Goal: Task Accomplishment & Management: Manage account settings

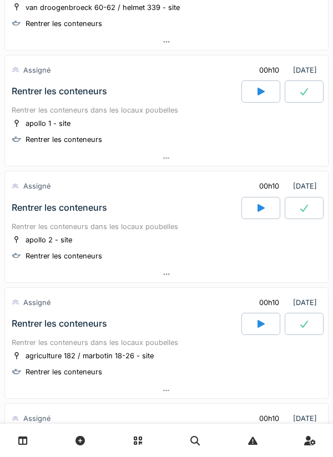
scroll to position [833, 0]
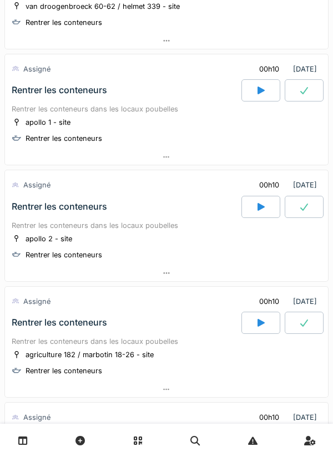
click at [255, 205] on icon at bounding box center [260, 206] width 11 height 9
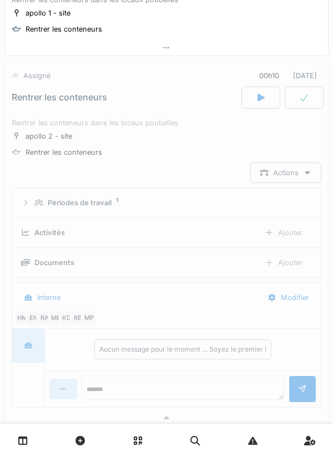
scroll to position [958, 0]
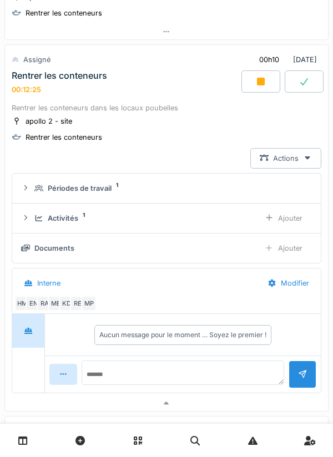
click at [252, 82] on div at bounding box center [260, 81] width 39 height 22
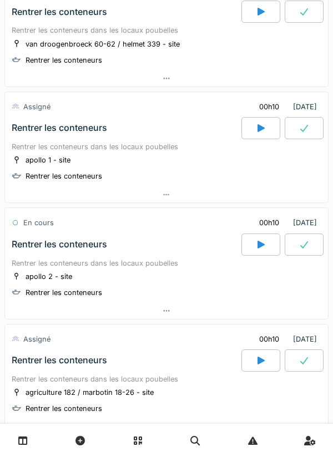
scroll to position [768, 0]
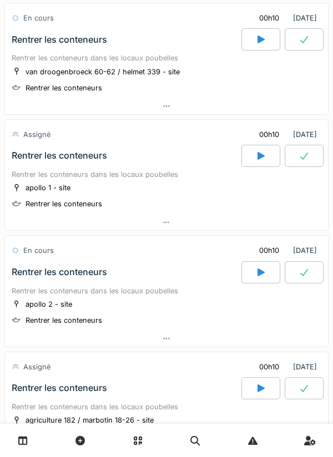
click at [258, 153] on icon at bounding box center [260, 156] width 7 height 8
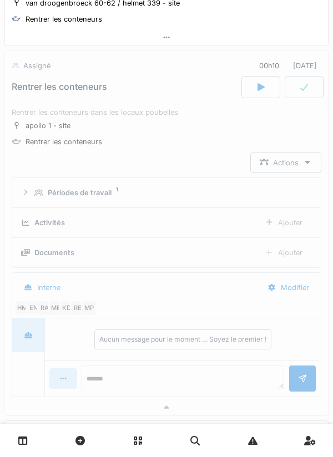
scroll to position [843, 0]
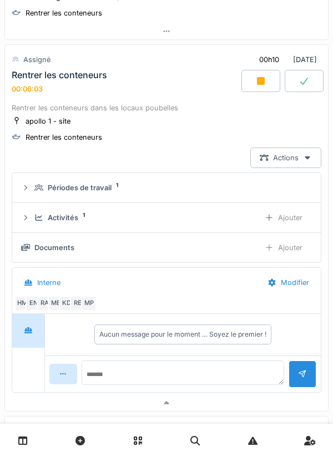
click at [256, 82] on icon at bounding box center [260, 81] width 11 height 9
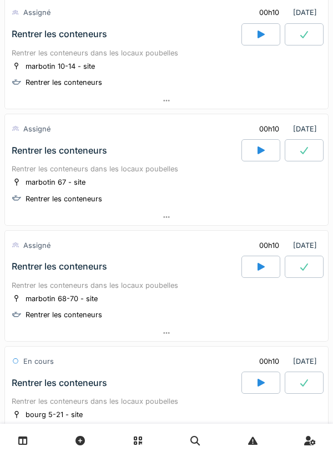
scroll to position [1239, 0]
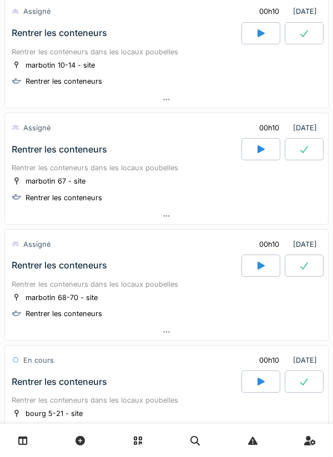
click at [257, 153] on icon at bounding box center [260, 149] width 11 height 9
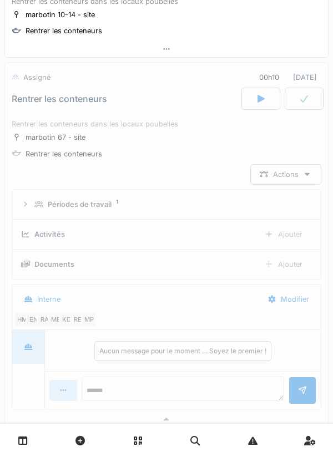
scroll to position [1307, 0]
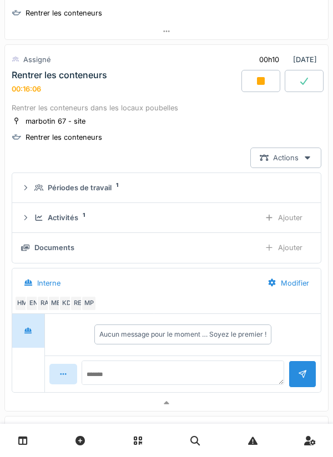
click at [266, 87] on div at bounding box center [260, 81] width 39 height 22
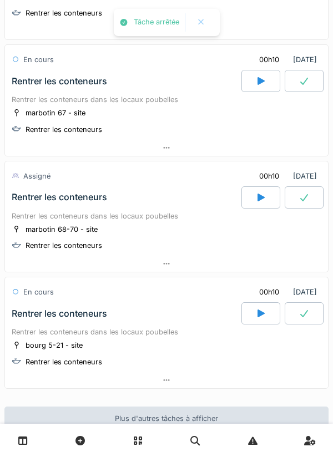
click at [257, 194] on icon at bounding box center [260, 197] width 11 height 9
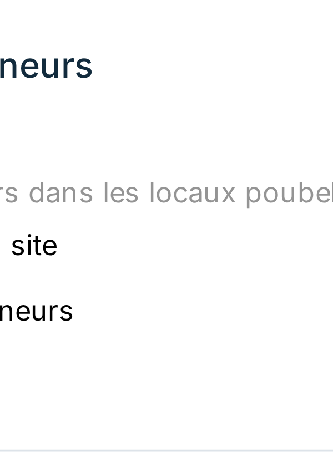
scroll to position [1421, 0]
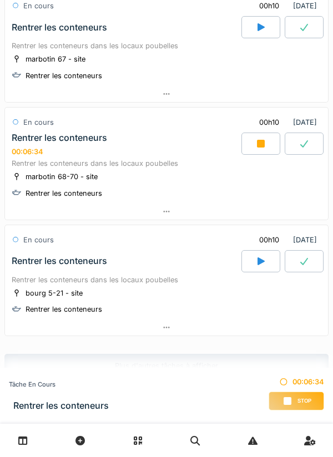
scroll to position [1357, 0]
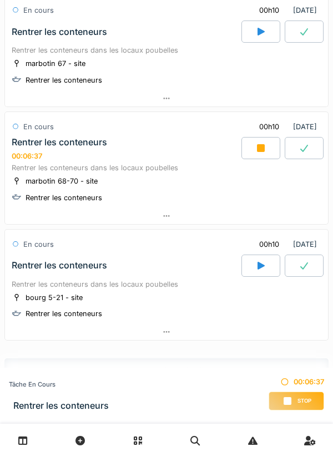
click at [255, 148] on icon at bounding box center [260, 148] width 11 height 9
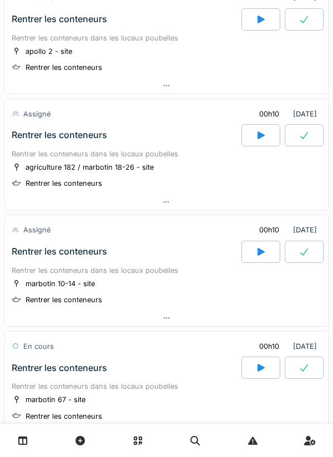
scroll to position [1017, 0]
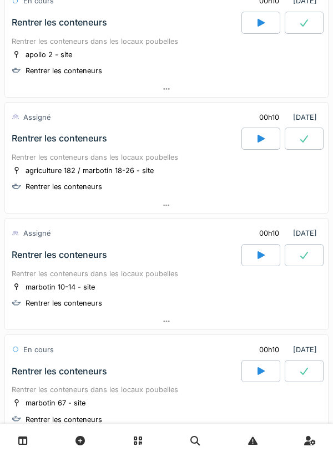
click at [255, 146] on div at bounding box center [260, 139] width 39 height 22
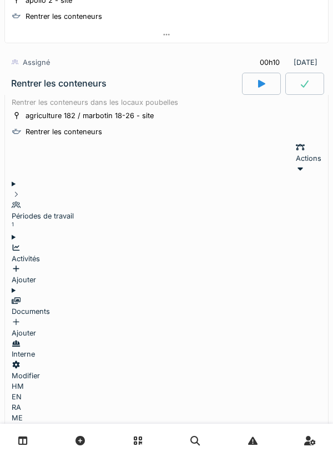
scroll to position [1075, 0]
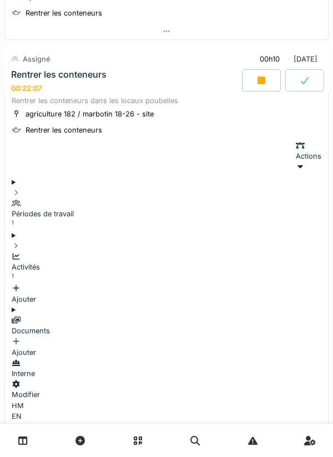
click at [259, 75] on div at bounding box center [261, 80] width 39 height 22
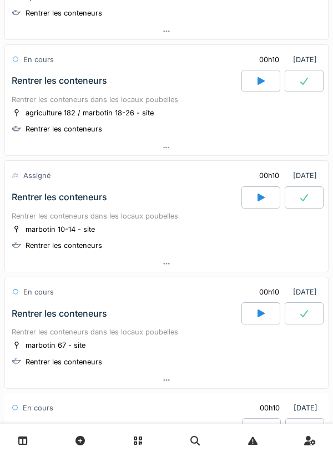
click at [258, 195] on icon at bounding box center [260, 198] width 7 height 8
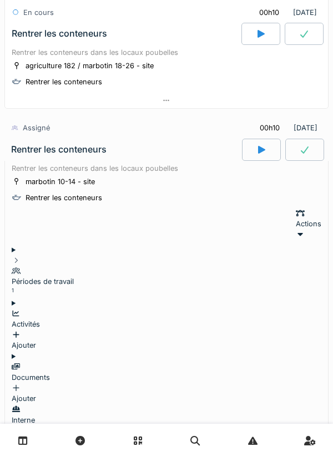
scroll to position [1191, 0]
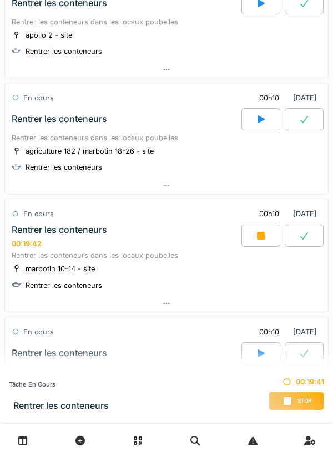
scroll to position [1036, 0]
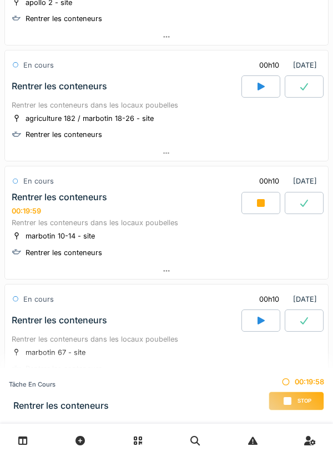
scroll to position [1074, 0]
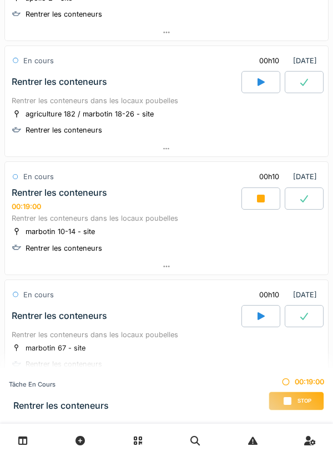
click at [255, 194] on icon at bounding box center [260, 198] width 11 height 9
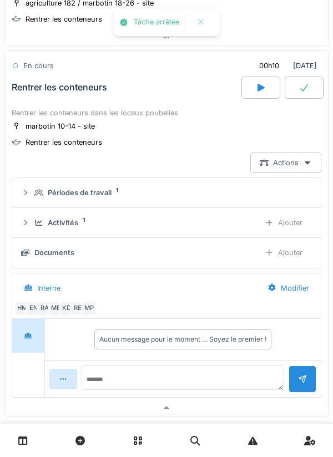
scroll to position [1191, 0]
